Goal: Information Seeking & Learning: Find specific fact

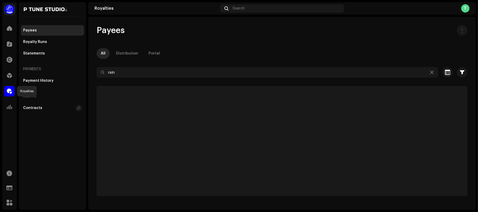
click at [7, 89] on span at bounding box center [9, 91] width 5 height 4
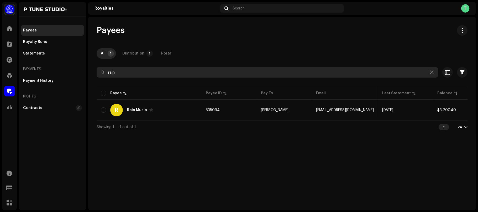
click at [144, 73] on input "rain" at bounding box center [267, 72] width 341 height 10
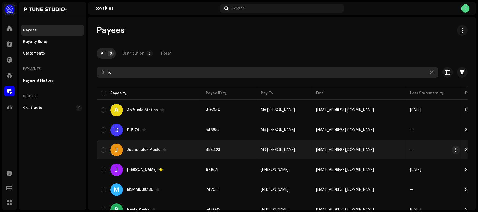
type input "jo"
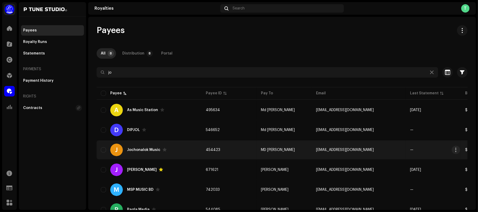
click at [243, 146] on td "454423" at bounding box center [228, 150] width 55 height 19
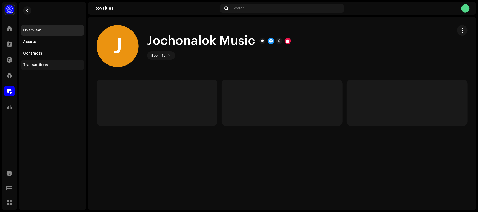
click at [48, 63] on div "Transactions" at bounding box center [52, 65] width 59 height 4
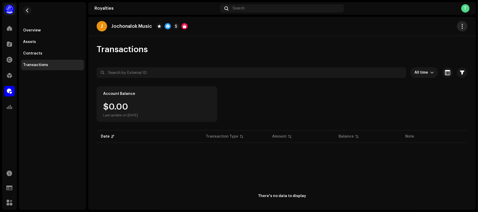
click at [457, 26] on button "button" at bounding box center [462, 26] width 10 height 10
click at [49, 33] on div "Overview" at bounding box center [52, 30] width 63 height 10
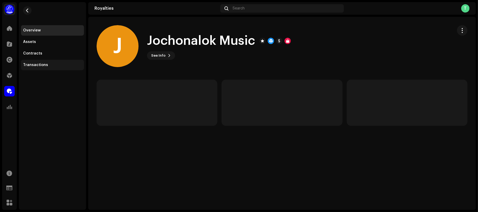
click at [39, 67] on div "Transactions" at bounding box center [35, 65] width 25 height 4
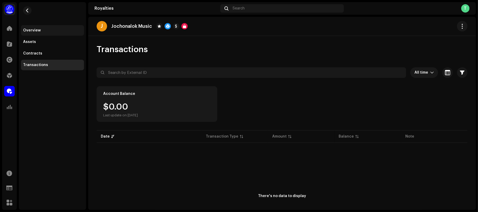
click at [40, 33] on div "Overview" at bounding box center [52, 30] width 63 height 10
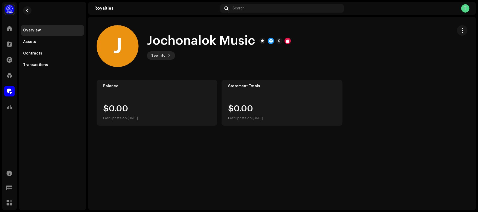
click at [163, 57] on span "See Info" at bounding box center [158, 55] width 14 height 10
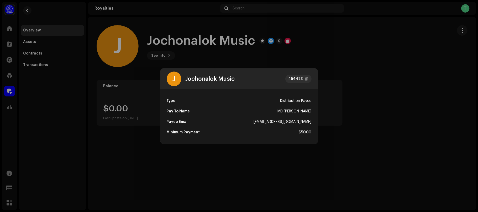
click at [302, 112] on div "MD [PERSON_NAME]" at bounding box center [294, 111] width 34 height 10
copy div "MD [PERSON_NAME]"
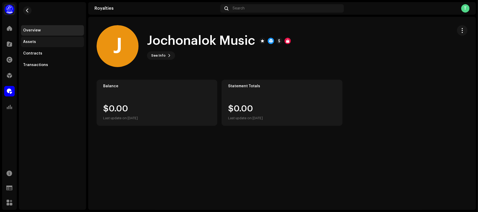
click at [46, 40] on div "Assets" at bounding box center [52, 42] width 59 height 4
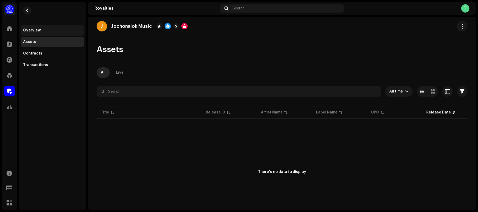
click at [57, 29] on div "Overview" at bounding box center [52, 30] width 59 height 4
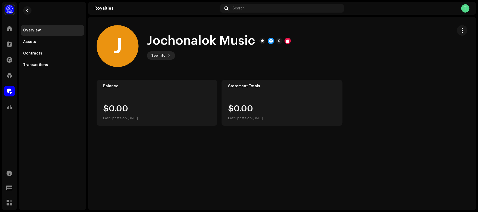
click at [158, 57] on span "See Info" at bounding box center [158, 55] width 14 height 10
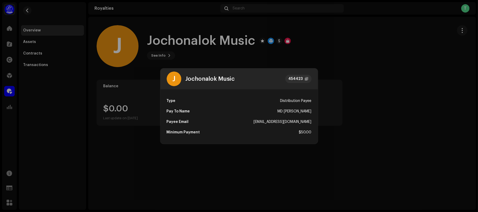
click at [289, 112] on div "MD [PERSON_NAME]" at bounding box center [294, 111] width 34 height 10
copy div "MD [PERSON_NAME]"
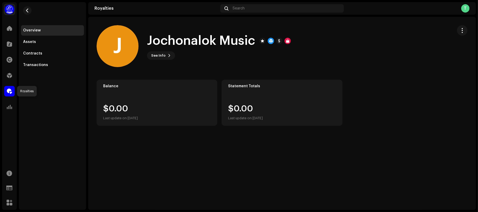
click at [10, 92] on span at bounding box center [9, 91] width 5 height 4
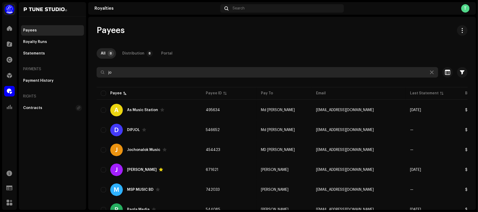
click at [161, 73] on input "jo" at bounding box center [267, 72] width 341 height 10
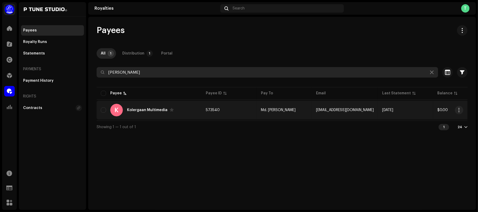
type input "[PERSON_NAME]"
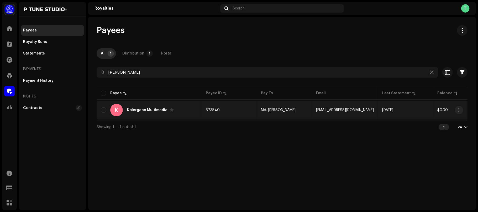
click at [190, 113] on div "K Kolergaan Multimedia" at bounding box center [149, 110] width 97 height 13
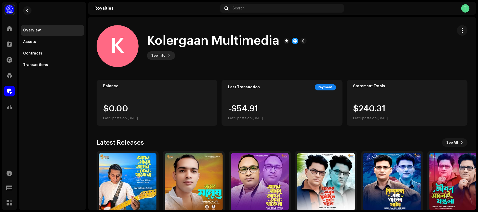
click at [166, 55] on button "See Info" at bounding box center [161, 55] width 28 height 8
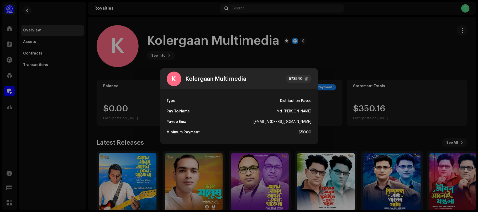
click at [297, 112] on div "Md. [PERSON_NAME]" at bounding box center [294, 111] width 35 height 10
copy div "Md. [PERSON_NAME]"
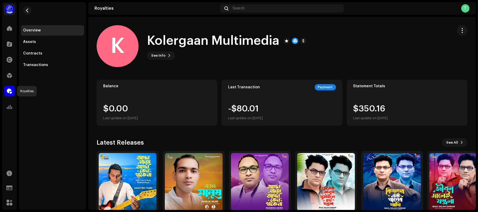
click at [10, 91] on span at bounding box center [9, 91] width 5 height 4
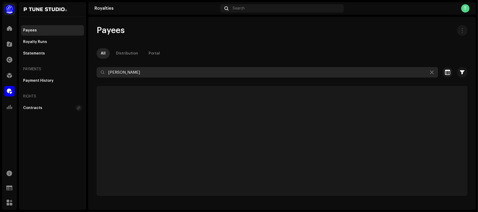
click at [143, 72] on input "[PERSON_NAME]" at bounding box center [267, 72] width 341 height 10
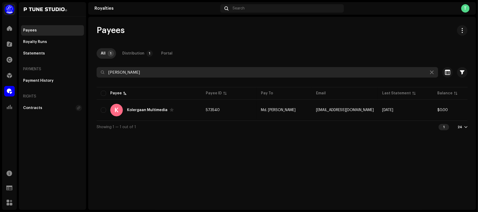
click at [143, 72] on input "[PERSON_NAME]" at bounding box center [267, 72] width 341 height 10
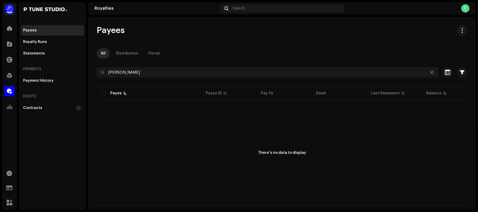
click at [235, 48] on div "Payees All Distribution Portal [PERSON_NAME] Selected 0 Deselect all 0 Options …" at bounding box center [281, 115] width 387 height 180
click at [207, 51] on div "All Distribution Portal" at bounding box center [282, 53] width 371 height 10
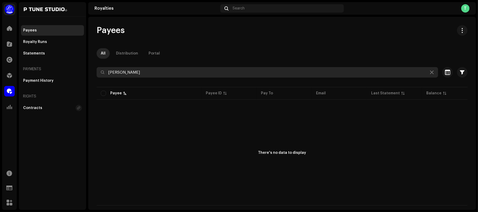
click at [154, 77] on input "[PERSON_NAME]" at bounding box center [267, 72] width 341 height 10
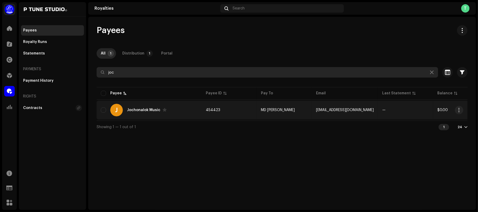
type input "joc"
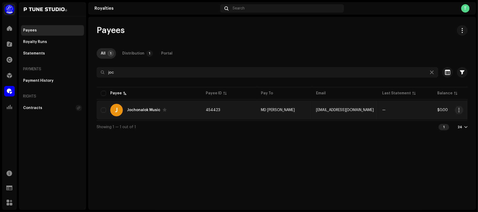
click at [184, 114] on div "[PERSON_NAME] Music" at bounding box center [149, 110] width 97 height 13
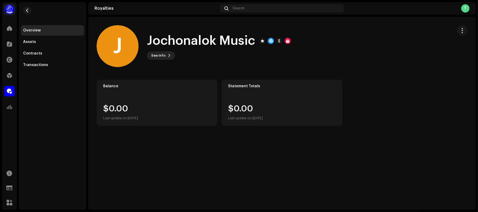
click at [158, 54] on span "See Info" at bounding box center [158, 55] width 14 height 10
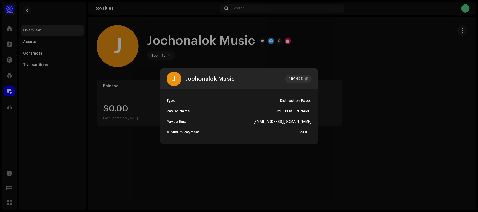
click at [294, 112] on div "MD [PERSON_NAME]" at bounding box center [294, 111] width 34 height 10
copy div "MD [PERSON_NAME]"
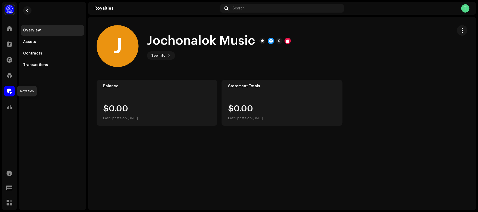
click at [7, 93] on span at bounding box center [9, 91] width 5 height 4
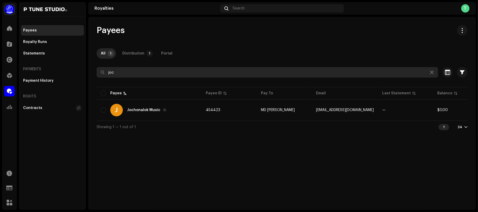
click at [182, 73] on input "joc" at bounding box center [267, 72] width 341 height 10
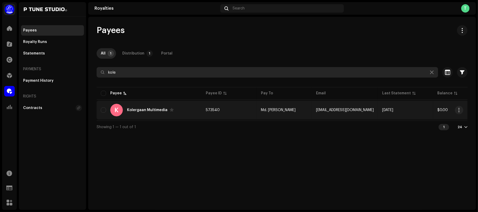
type input "kole"
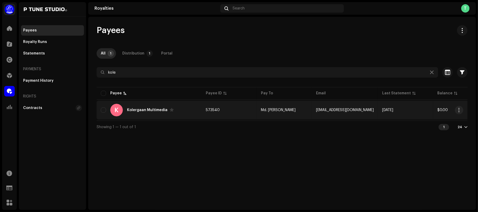
click at [182, 112] on div "K Kolergaan Multimedia" at bounding box center [149, 110] width 97 height 13
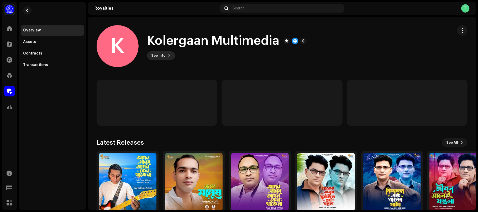
click at [168, 55] on span at bounding box center [169, 55] width 3 height 4
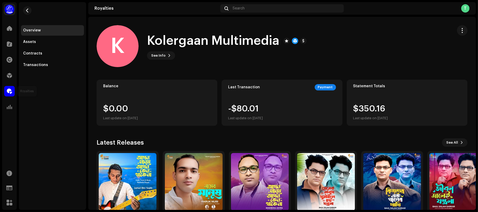
drag, startPoint x: 29, startPoint y: 105, endPoint x: 10, endPoint y: 90, distance: 24.1
click at [10, 90] on span at bounding box center [9, 91] width 5 height 4
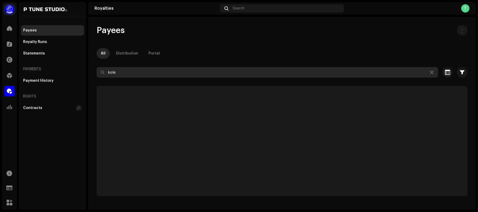
click at [121, 76] on input "kole" at bounding box center [267, 72] width 341 height 10
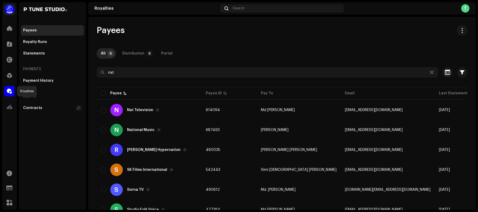
click at [7, 91] on span at bounding box center [9, 91] width 5 height 4
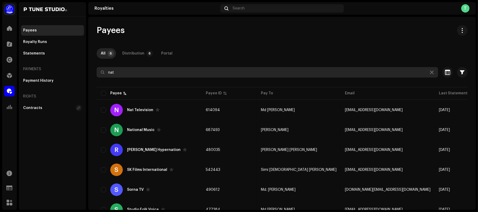
click at [156, 71] on input "nat" at bounding box center [267, 72] width 341 height 10
paste input "GOLLACHUT"
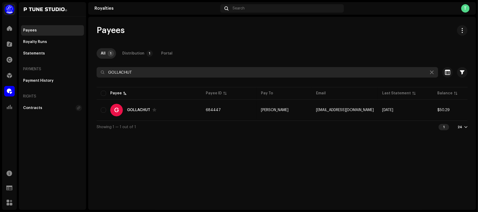
click at [154, 68] on input "GOLLACHUT" at bounding box center [267, 72] width 341 height 10
paste input "[PERSON_NAME]"
type input "[PERSON_NAME]"
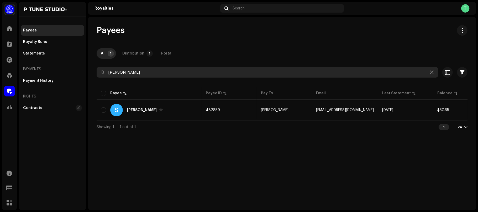
click at [145, 70] on input "[PERSON_NAME]" at bounding box center [267, 72] width 341 height 10
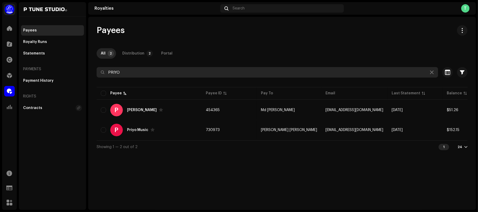
click at [128, 74] on input "PRIYO" at bounding box center [267, 72] width 341 height 10
paste input "RM Music"
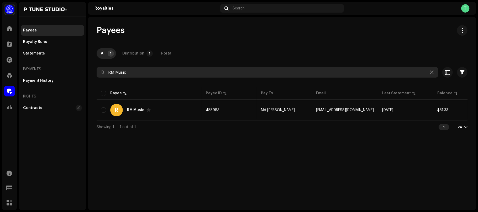
type input "RM Music"
click at [151, 74] on input "RM Music" at bounding box center [267, 72] width 341 height 10
type input "[PERSON_NAME]"
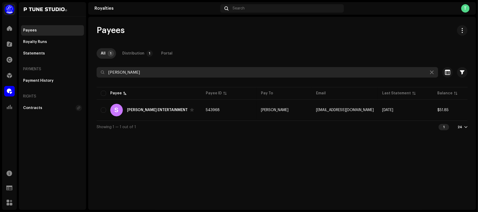
click at [127, 73] on input "[PERSON_NAME]" at bounding box center [267, 72] width 341 height 10
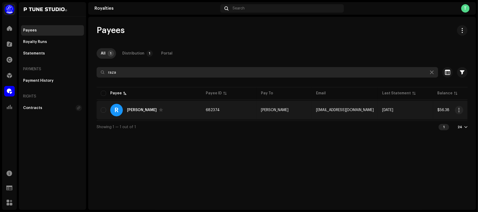
type input "raza"
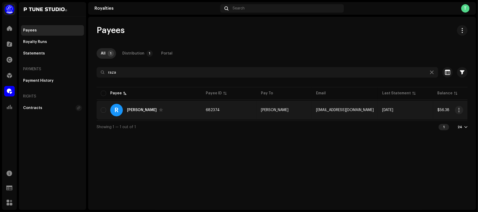
click at [305, 115] on td "[PERSON_NAME]" at bounding box center [283, 110] width 55 height 19
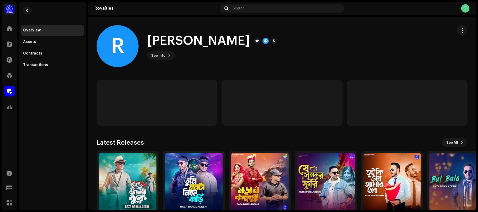
scroll to position [25, 0]
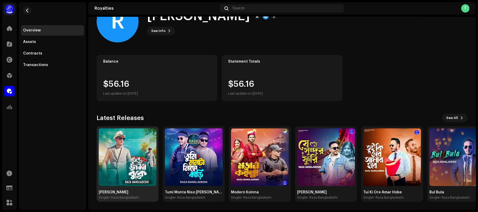
click at [136, 153] on img at bounding box center [128, 157] width 58 height 58
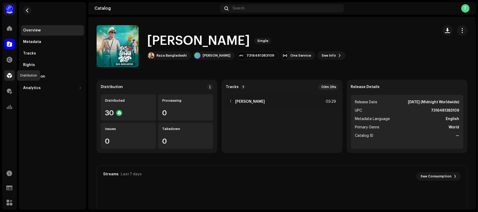
click at [9, 78] on span at bounding box center [9, 75] width 5 height 4
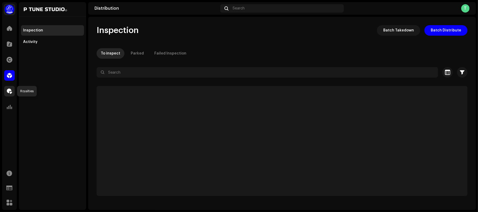
click at [10, 91] on span at bounding box center [9, 91] width 5 height 4
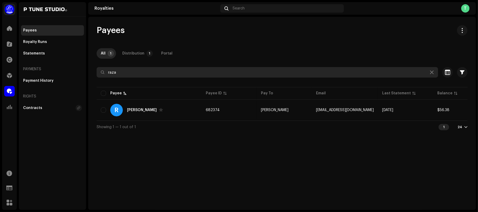
click at [174, 72] on input "raza" at bounding box center [267, 72] width 341 height 10
type input "r"
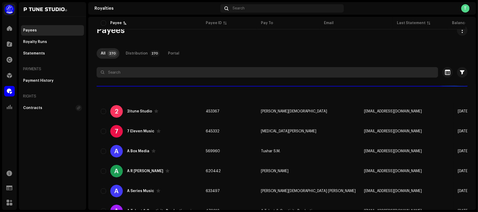
scroll to position [384, 0]
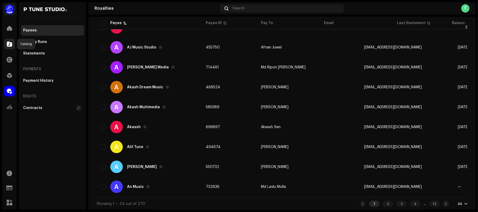
click at [6, 41] on div at bounding box center [9, 44] width 10 height 10
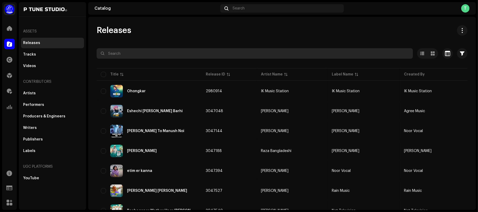
click at [130, 53] on input "text" at bounding box center [255, 53] width 316 height 10
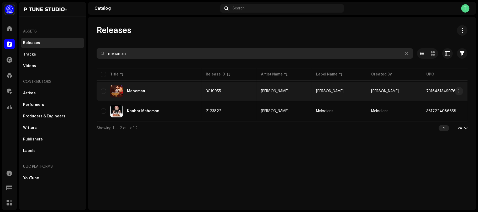
type input "mehoman"
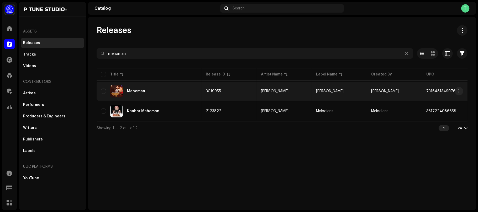
click at [304, 93] on re-a-table-link "[PERSON_NAME]" at bounding box center [284, 91] width 47 height 4
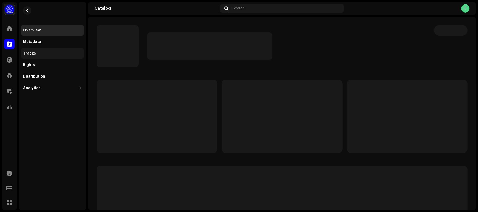
click at [44, 54] on div "Tracks" at bounding box center [52, 53] width 59 height 4
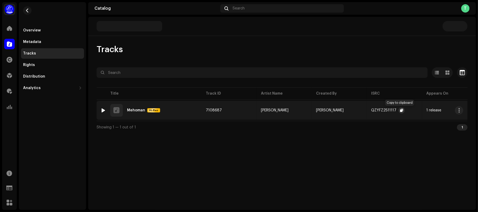
click at [400, 111] on span "button" at bounding box center [401, 110] width 3 height 4
click at [9, 91] on span at bounding box center [9, 91] width 5 height 4
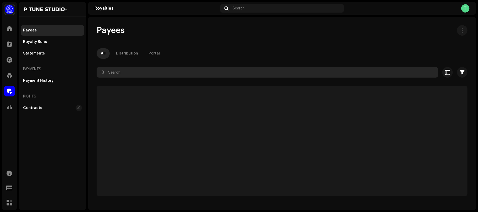
click at [158, 77] on input "text" at bounding box center [267, 72] width 341 height 10
paste input "Max Bag Entertainment"
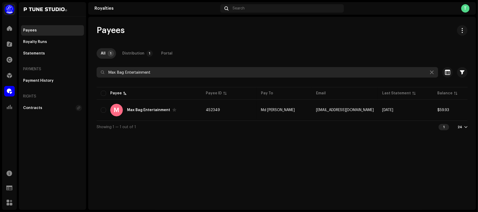
type input "Max Bag Entertainment"
